Goal: Task Accomplishment & Management: Complete application form

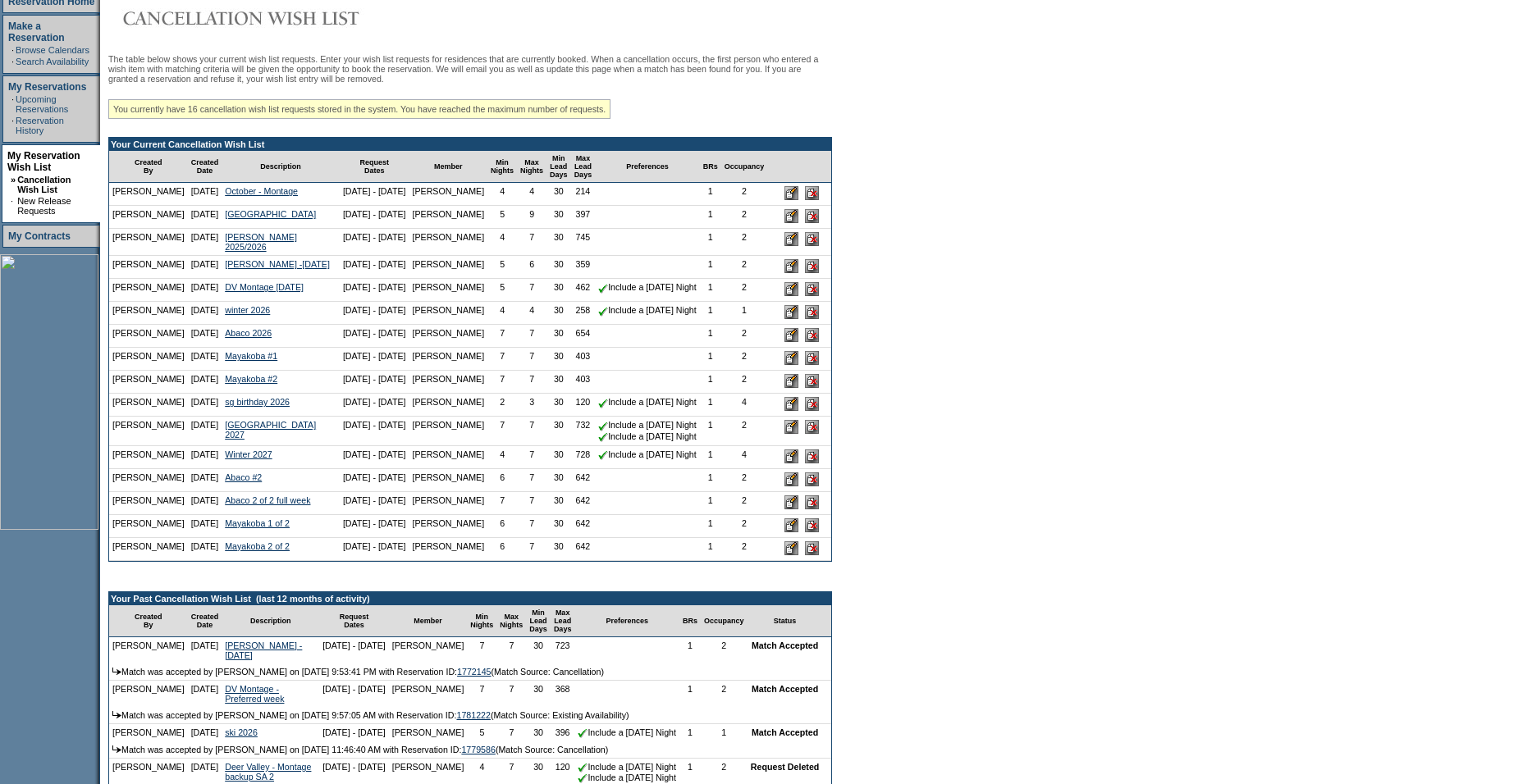
scroll to position [256, 0]
click at [788, 200] on input "image" at bounding box center [791, 191] width 14 height 14
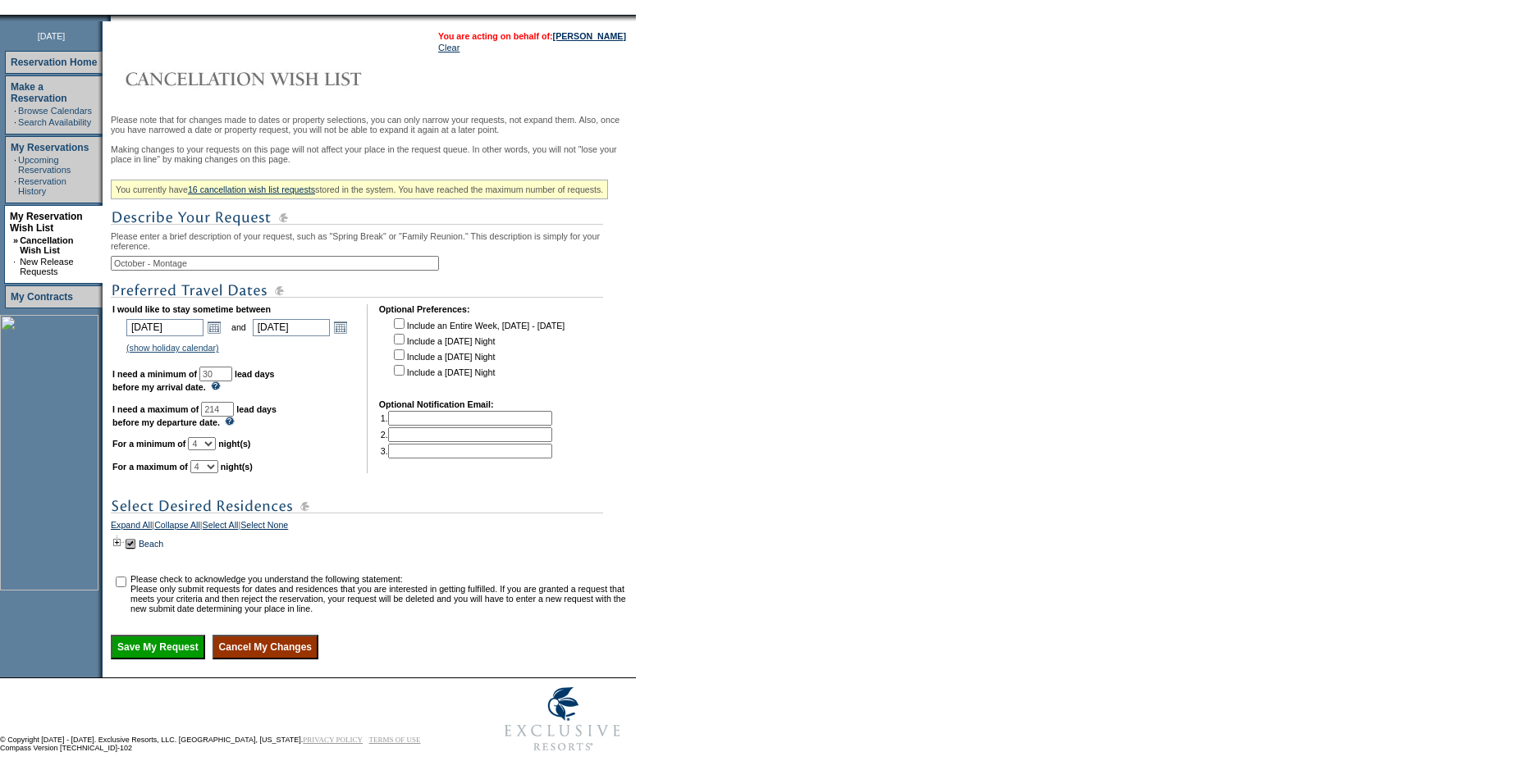
scroll to position [247, 0]
click at [124, 535] on td at bounding box center [117, 544] width 14 height 18
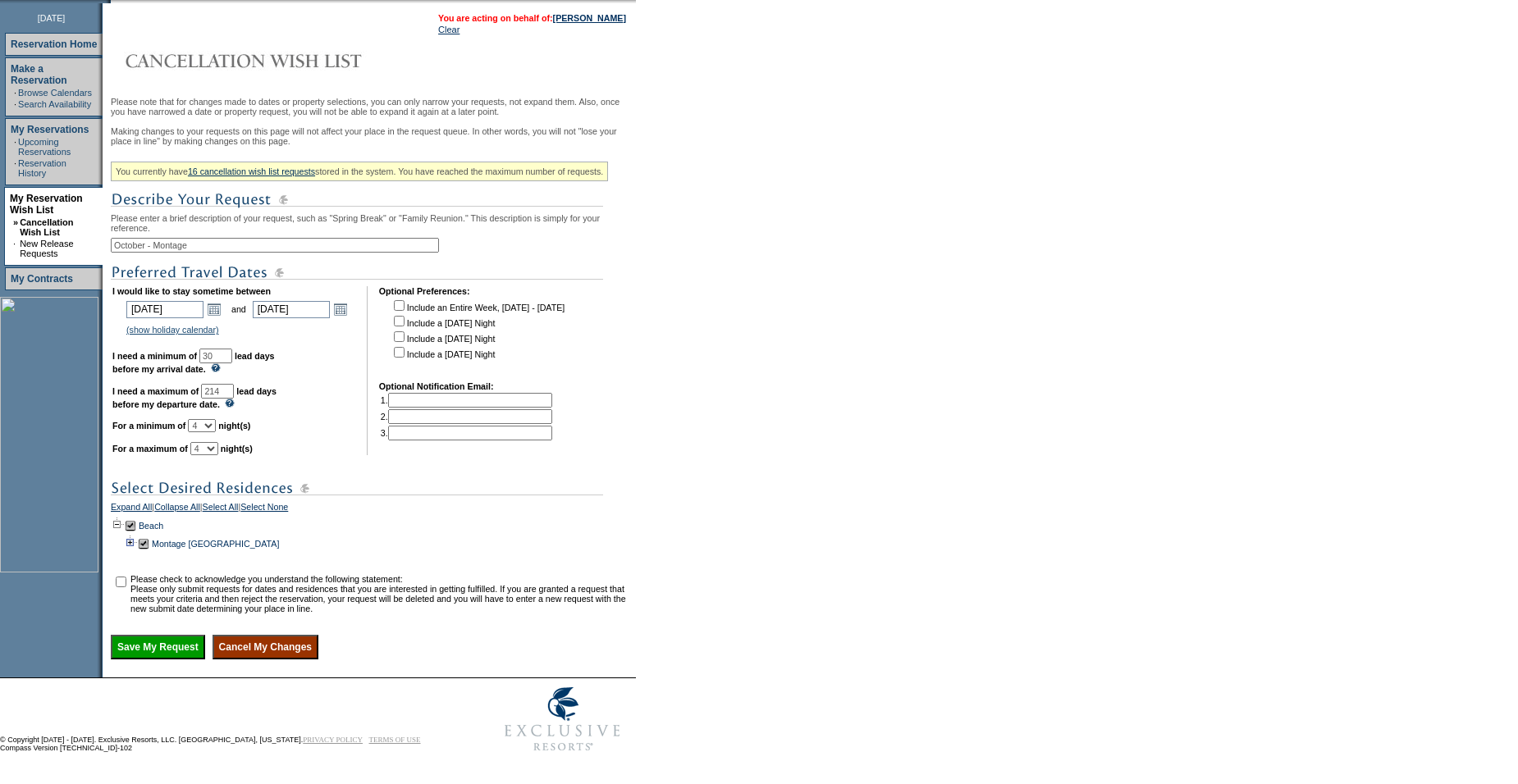
click at [136, 551] on td at bounding box center [130, 544] width 14 height 18
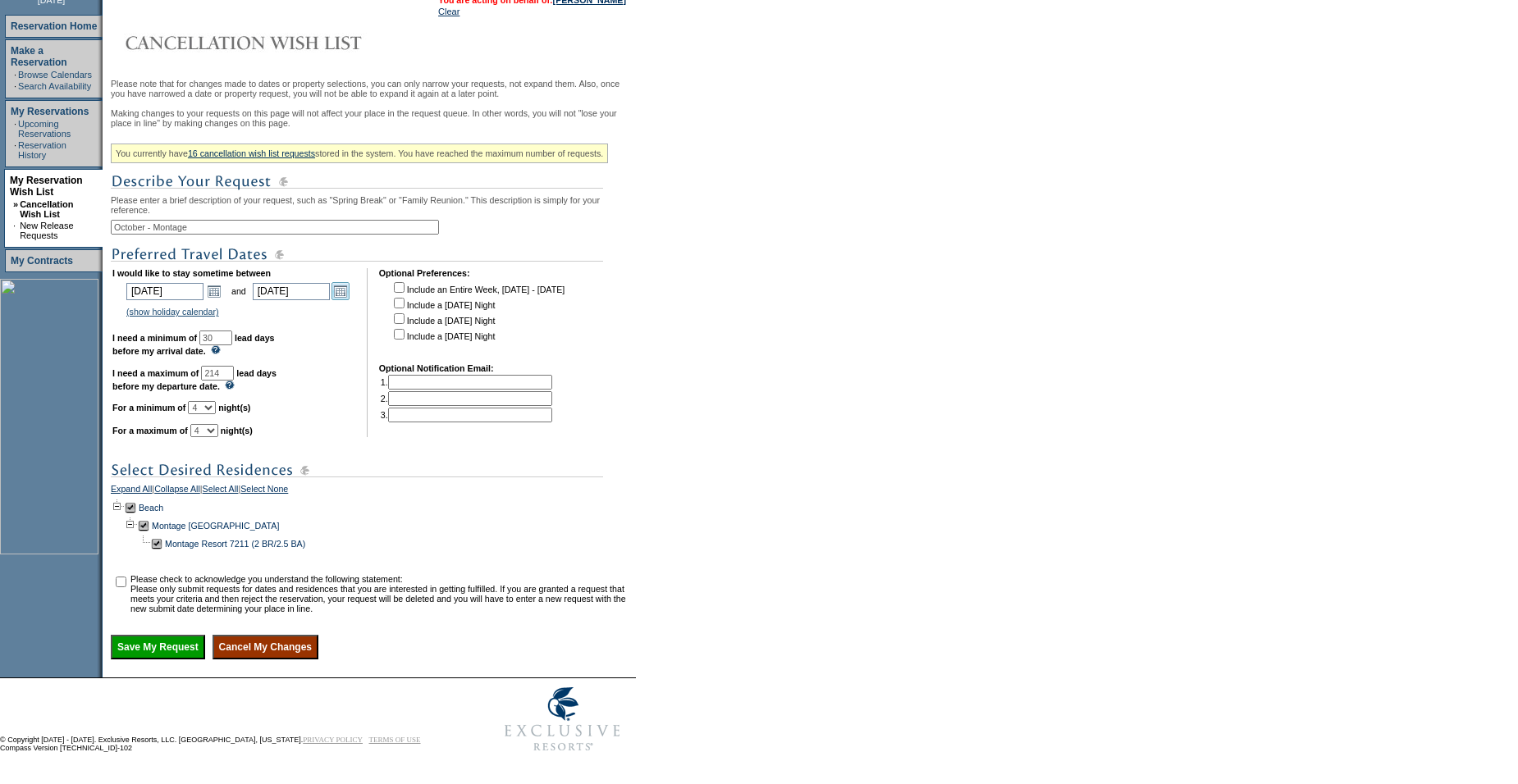
click at [344, 300] on link "Open the calendar popup." at bounding box center [341, 291] width 18 height 18
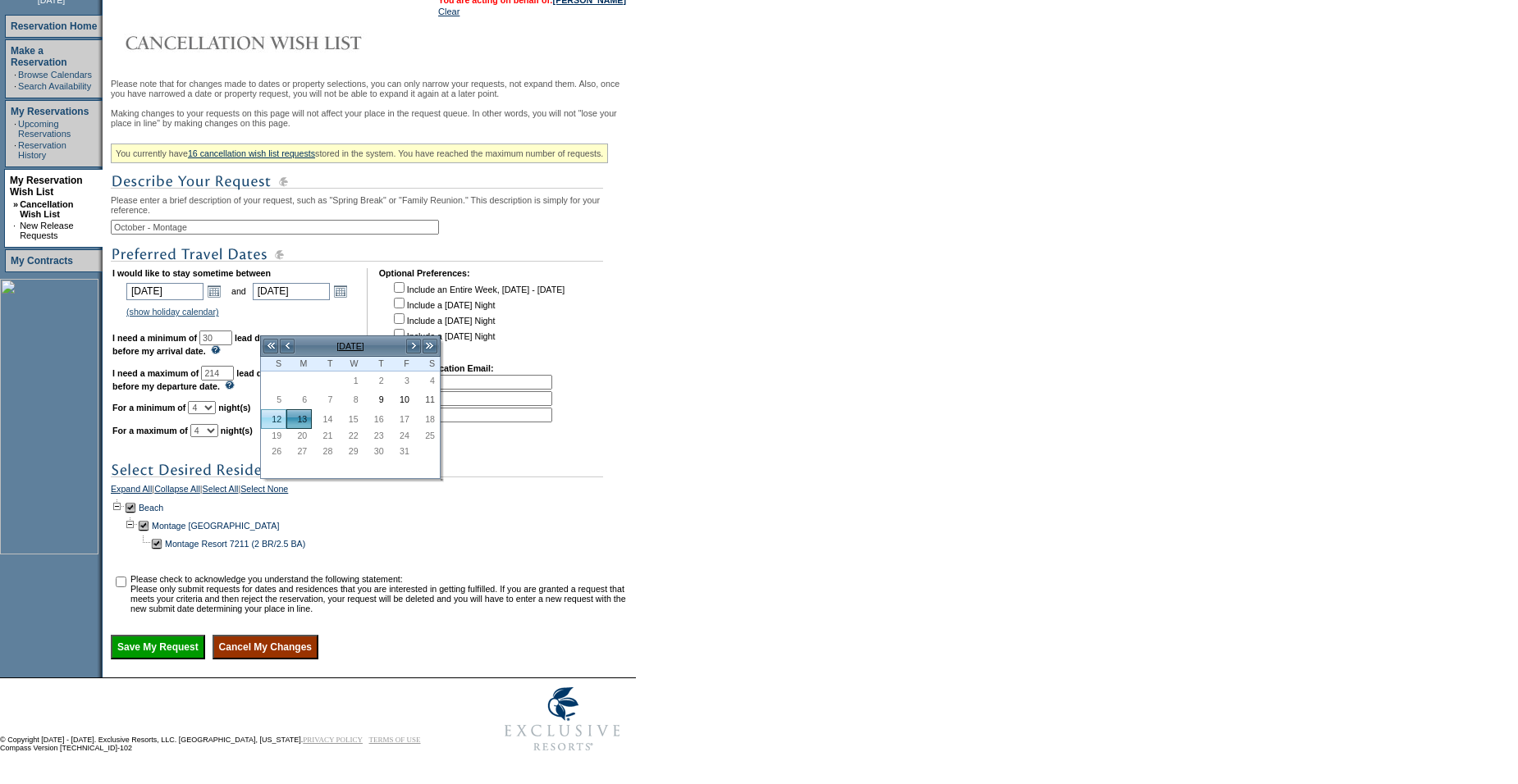
click at [273, 410] on link "12" at bounding box center [274, 419] width 23 height 18
type input "2025-10-12"
type input "10/12/2025"
type input "40"
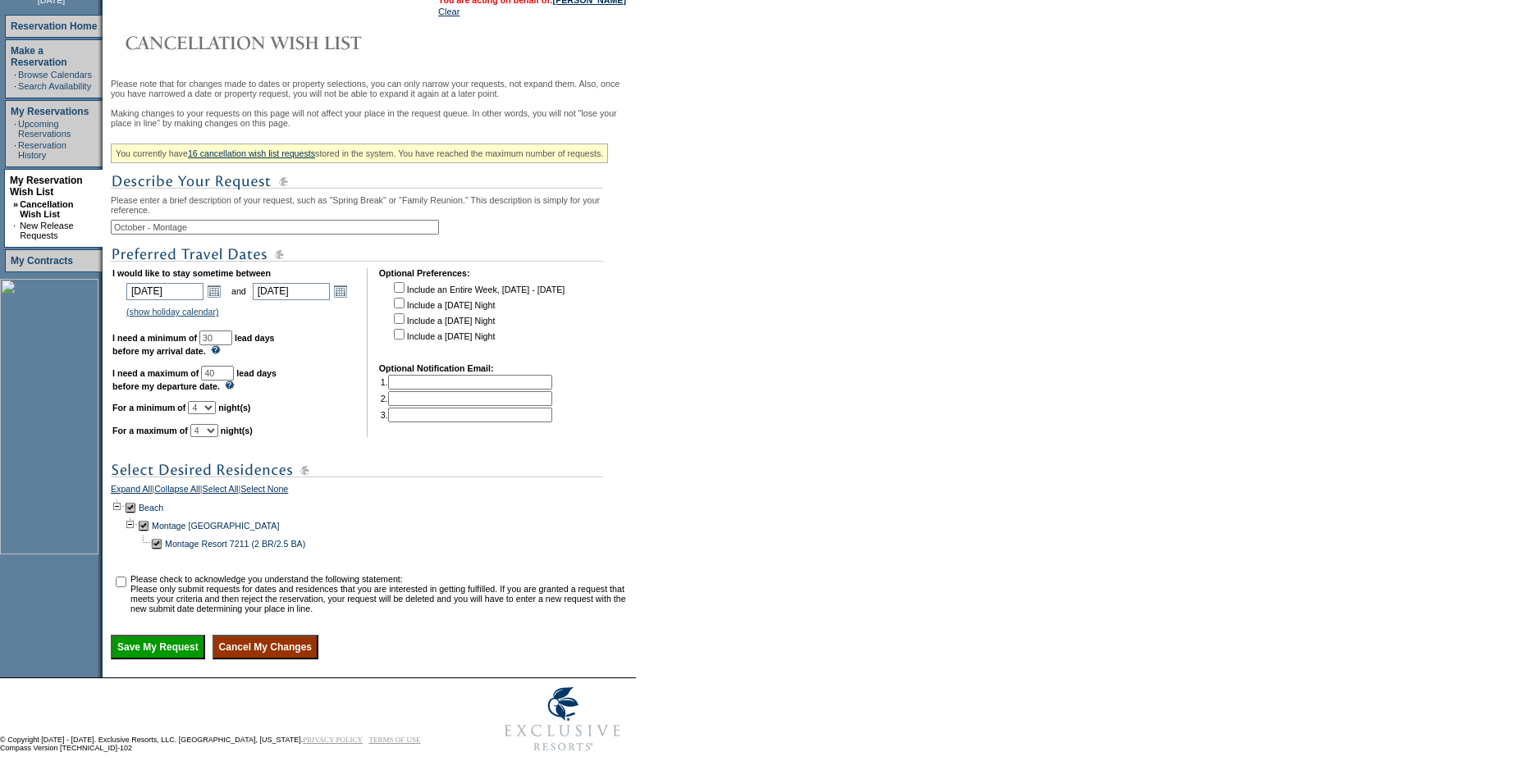
click at [216, 415] on select "1 2 3 4 5 6 7 8 9 10 11 12 13 14" at bounding box center [201, 407] width 28 height 14
select select "3"
click at [209, 415] on select "1 2 3 4 5 6 7 8 9 10 11 12 13 14" at bounding box center [201, 407] width 28 height 14
select select "3"
click at [372, 468] on div "Please note that for changes made to dates or property selections, you can only…" at bounding box center [371, 369] width 521 height 581
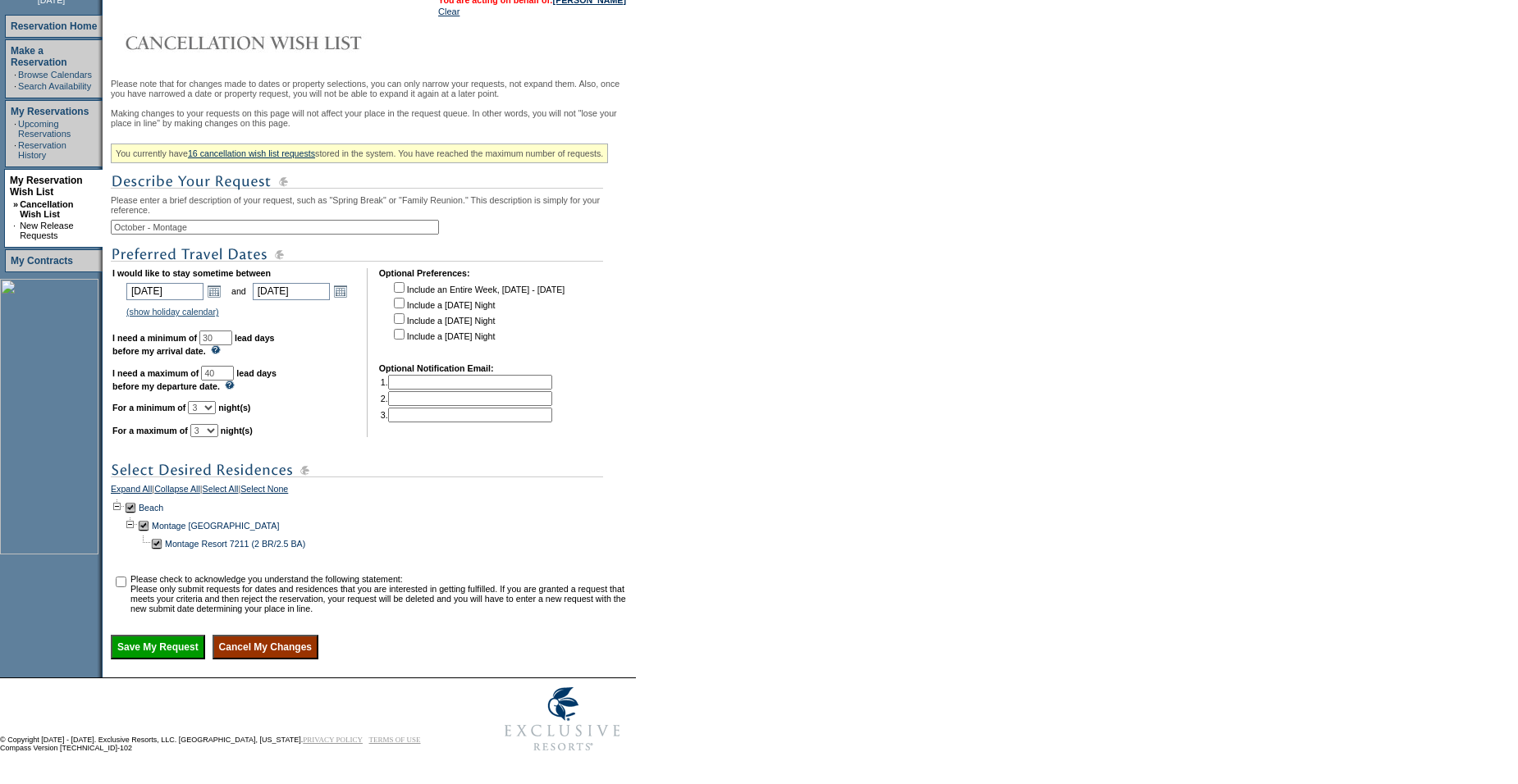
click at [129, 609] on td at bounding box center [120, 594] width 16 height 40
click at [122, 602] on table "Please check to acknowledge you understand the following statement: Please only…" at bounding box center [371, 593] width 521 height 42
click at [126, 587] on input "checkbox" at bounding box center [121, 582] width 11 height 11
checkbox input "true"
click at [163, 659] on input "Save My Request" at bounding box center [158, 647] width 94 height 24
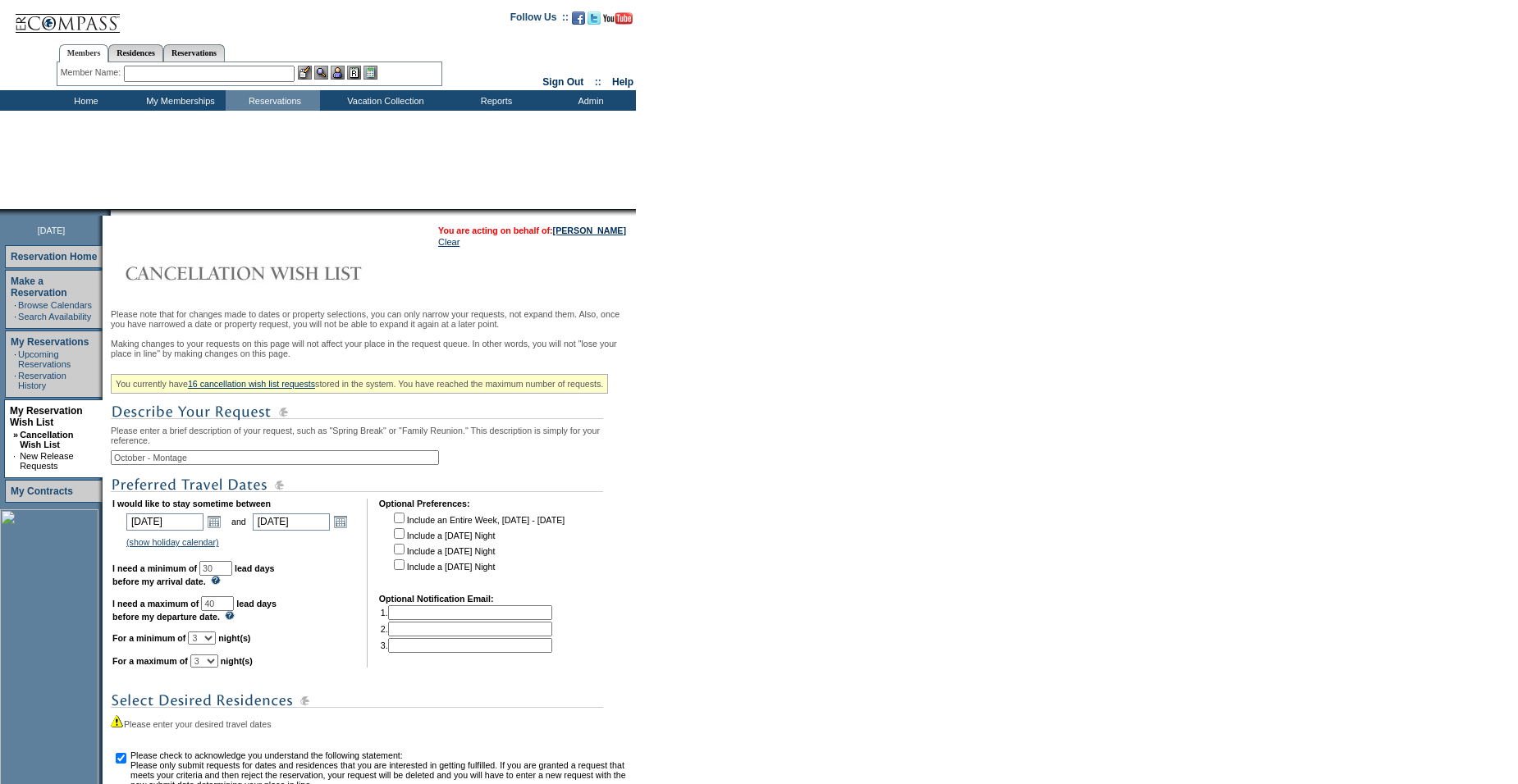
select select "3"
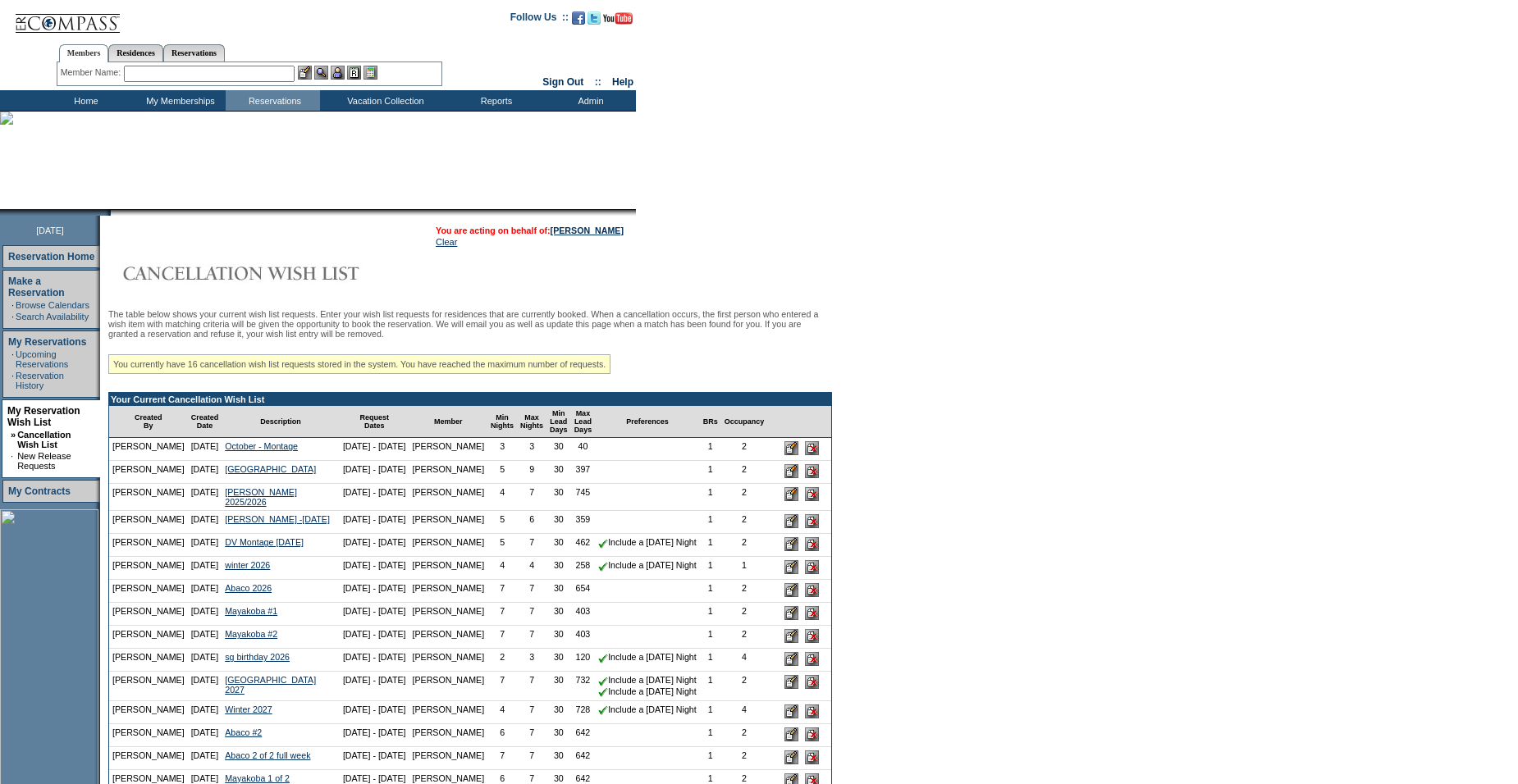
scroll to position [256, 0]
